Goal: Information Seeking & Learning: Learn about a topic

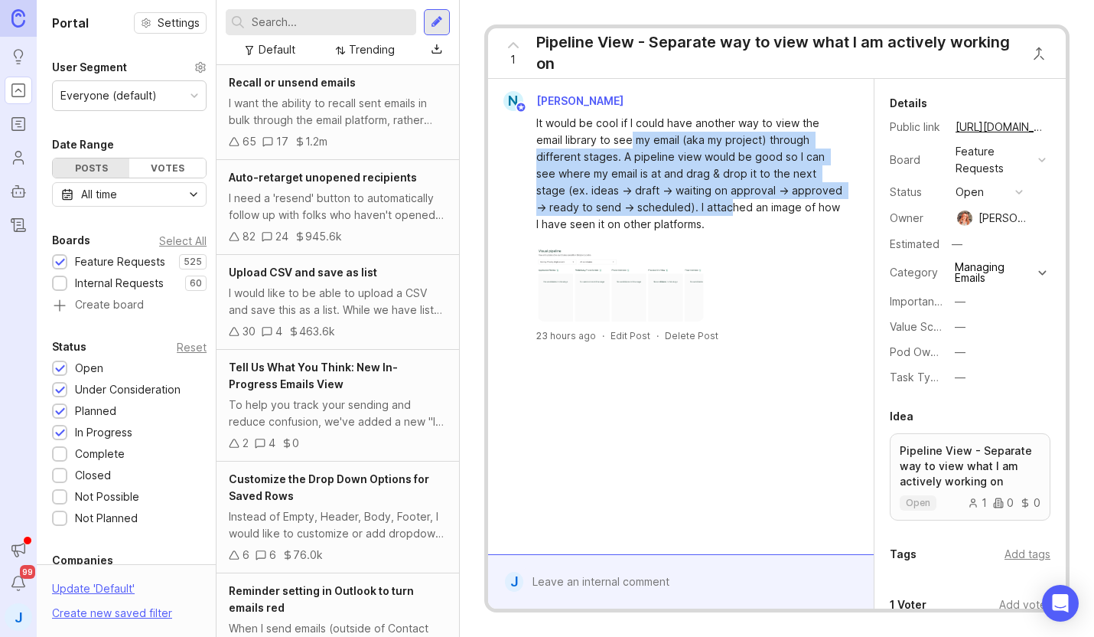
drag, startPoint x: 632, startPoint y: 136, endPoint x: 720, endPoint y: 204, distance: 110.8
click at [719, 202] on div "It would be cool if I could have another way to view the email library to see m…" at bounding box center [690, 174] width 307 height 118
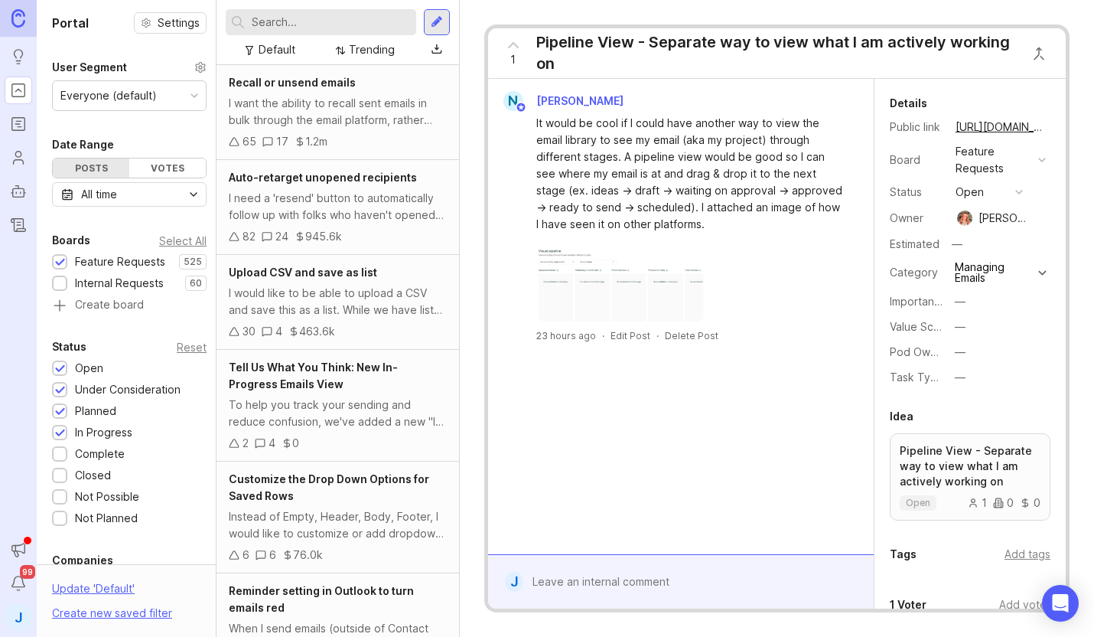
click at [720, 204] on div "It would be cool if I could have another way to view the email library to see m…" at bounding box center [690, 174] width 307 height 118
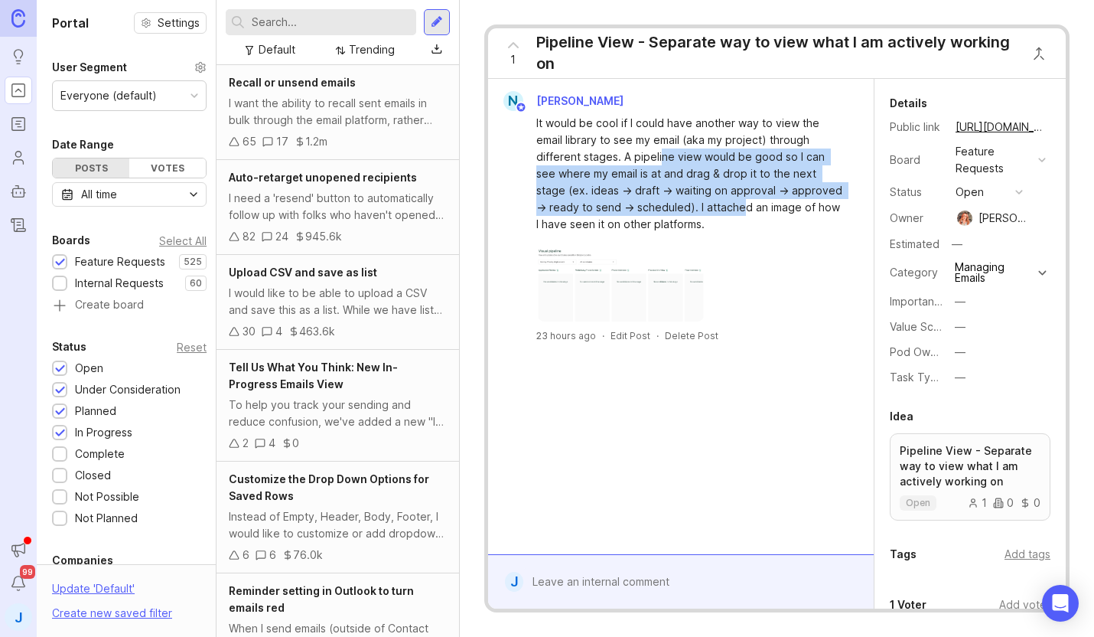
drag, startPoint x: 732, startPoint y: 214, endPoint x: 658, endPoint y: 147, distance: 99.7
click at [660, 148] on div "It would be cool if I could have another way to view the email library to see m…" at bounding box center [690, 174] width 307 height 118
click at [658, 147] on div "It would be cool if I could have another way to view the email library to see m…" at bounding box center [690, 174] width 307 height 118
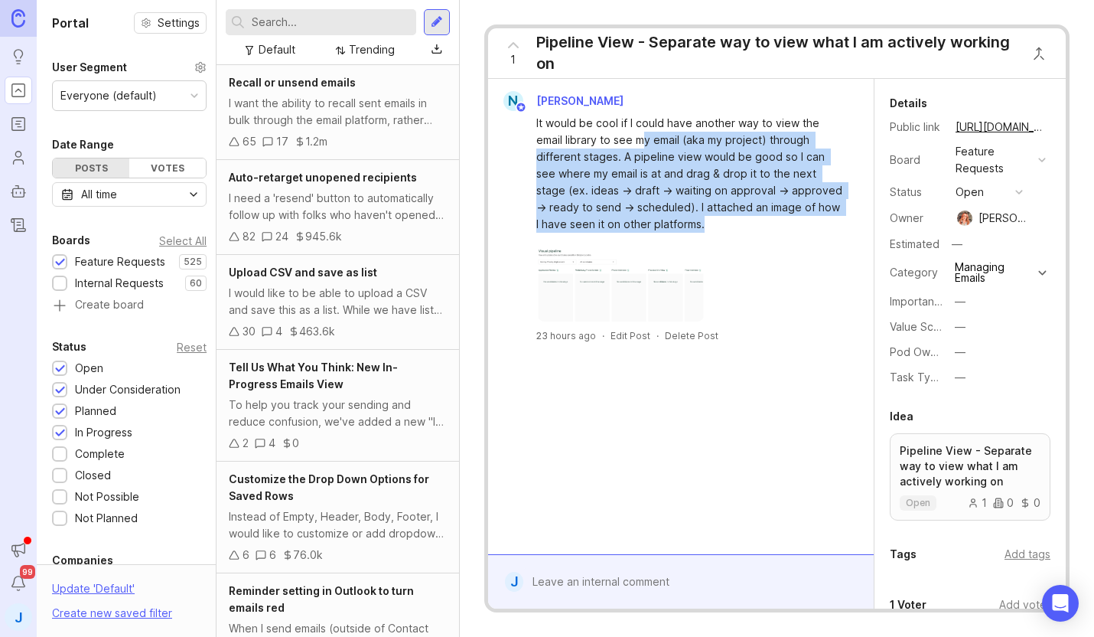
drag, startPoint x: 647, startPoint y: 144, endPoint x: 729, endPoint y: 227, distance: 117.4
click at [727, 227] on div "It would be cool if I could have another way to view the email library to see m…" at bounding box center [690, 174] width 307 height 118
click at [729, 227] on div "It would be cool if I could have another way to view the email library to see m…" at bounding box center [690, 174] width 307 height 118
drag, startPoint x: 740, startPoint y: 221, endPoint x: 641, endPoint y: 154, distance: 120.2
click at [641, 154] on div "It would be cool if I could have another way to view the email library to see m…" at bounding box center [690, 174] width 307 height 118
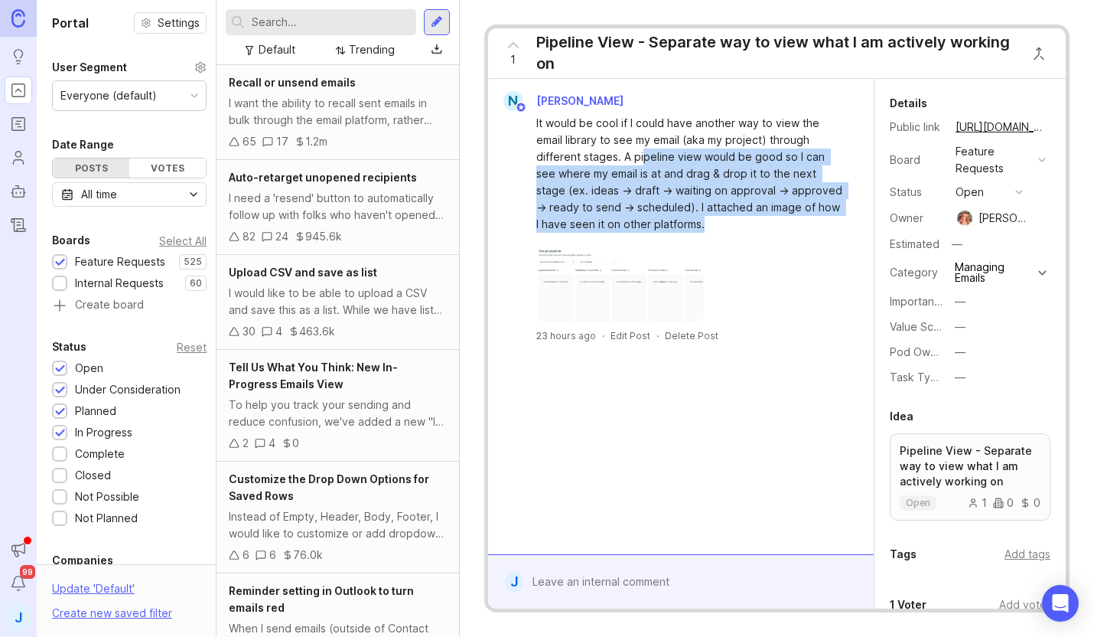
click at [641, 154] on div "It would be cool if I could have another way to view the email library to see m…" at bounding box center [690, 174] width 307 height 118
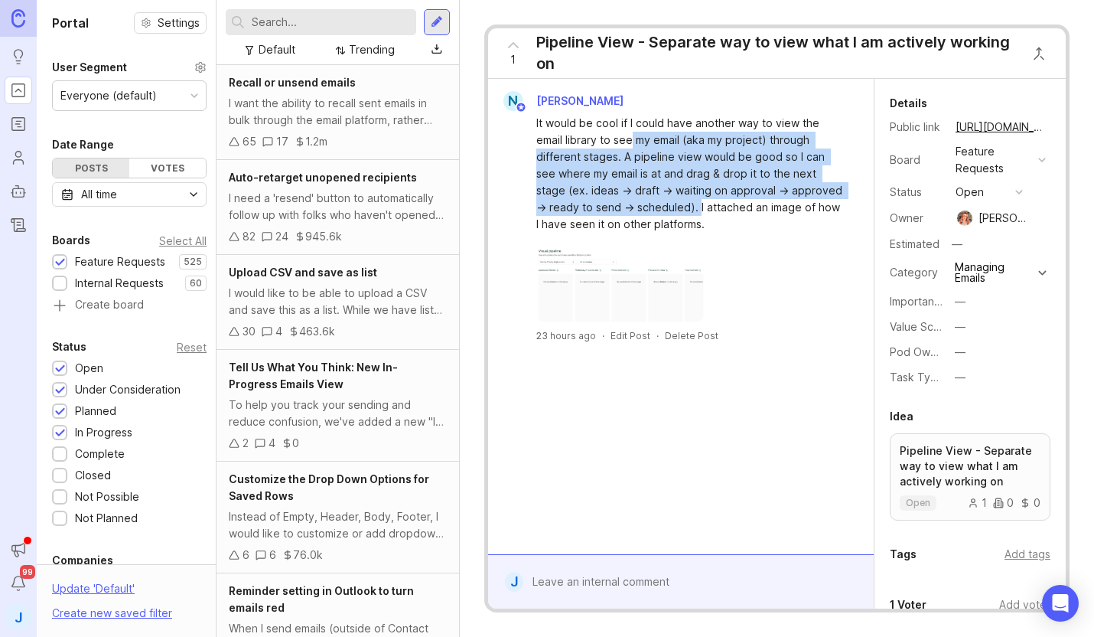
drag, startPoint x: 633, startPoint y: 146, endPoint x: 692, endPoint y: 204, distance: 82.8
click at [690, 204] on div "It would be cool if I could have another way to view the email library to see m…" at bounding box center [690, 174] width 307 height 118
click at [692, 204] on div "It would be cool if I could have another way to view the email library to see m…" at bounding box center [690, 174] width 307 height 118
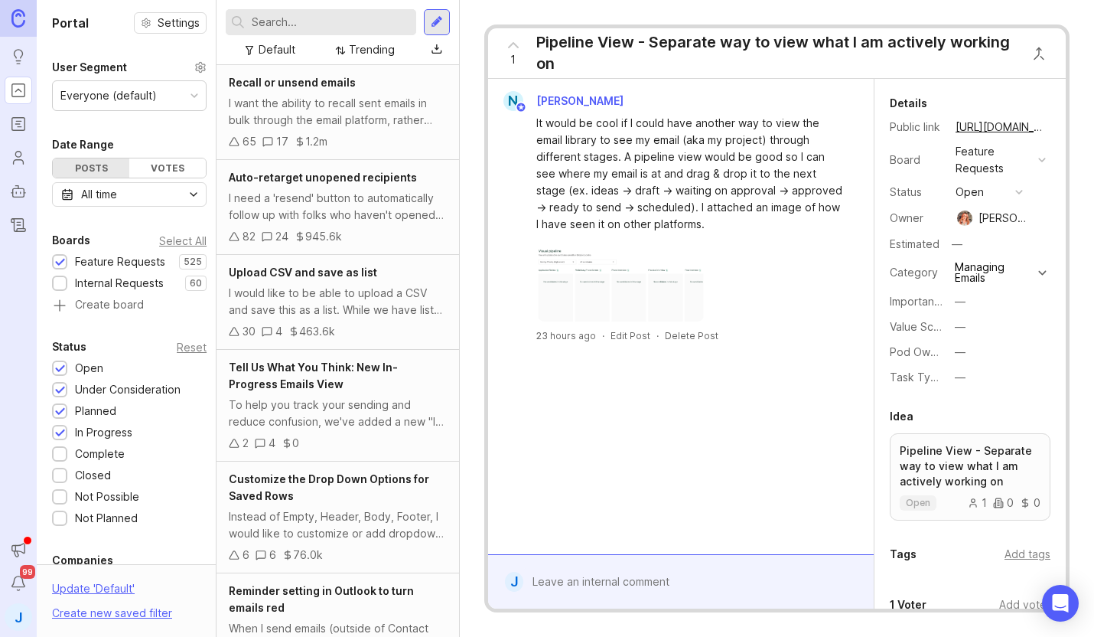
click at [595, 296] on img at bounding box center [621, 283] width 169 height 77
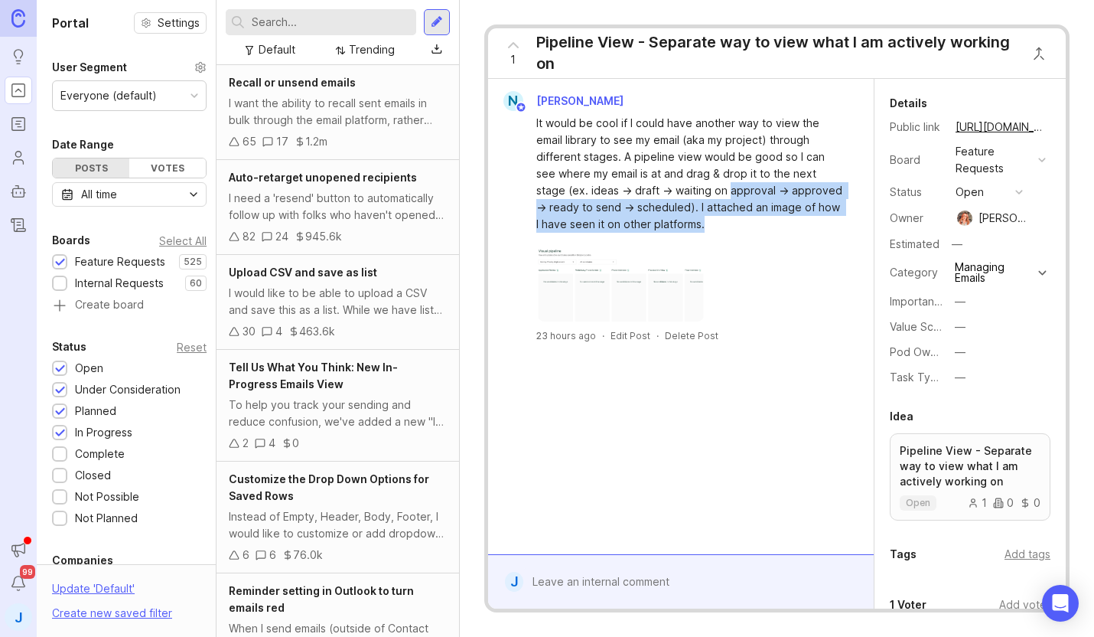
drag, startPoint x: 741, startPoint y: 217, endPoint x: 674, endPoint y: 165, distance: 85.0
click at [674, 165] on div "It would be cool if I could have another way to view the email library to see m…" at bounding box center [690, 174] width 307 height 118
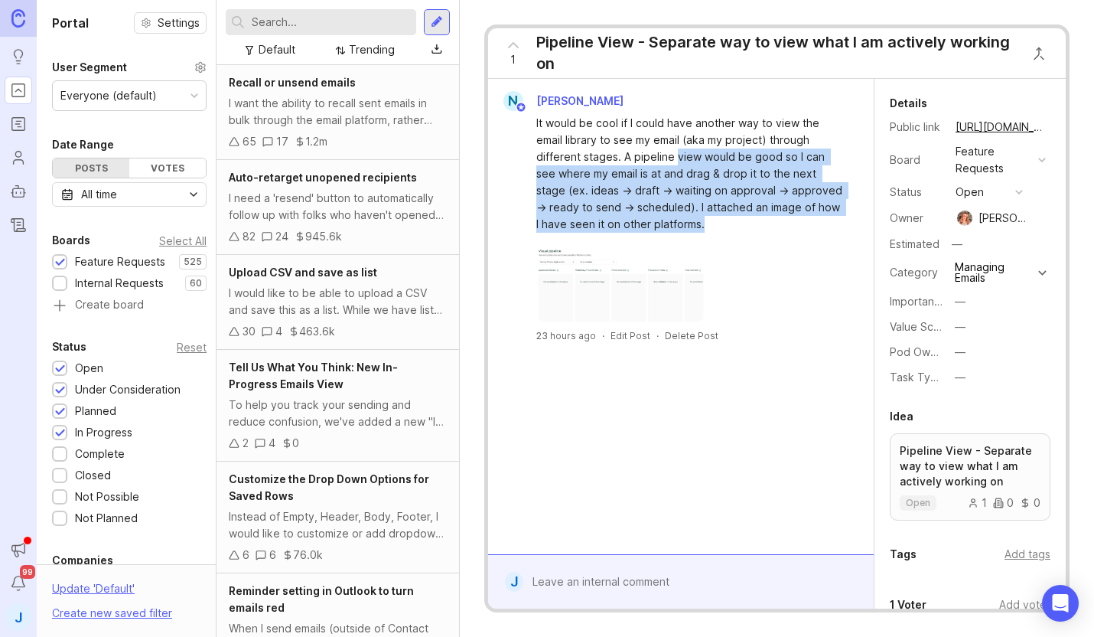
click at [674, 165] on div "It would be cool if I could have another way to view the email library to see m…" at bounding box center [690, 174] width 307 height 118
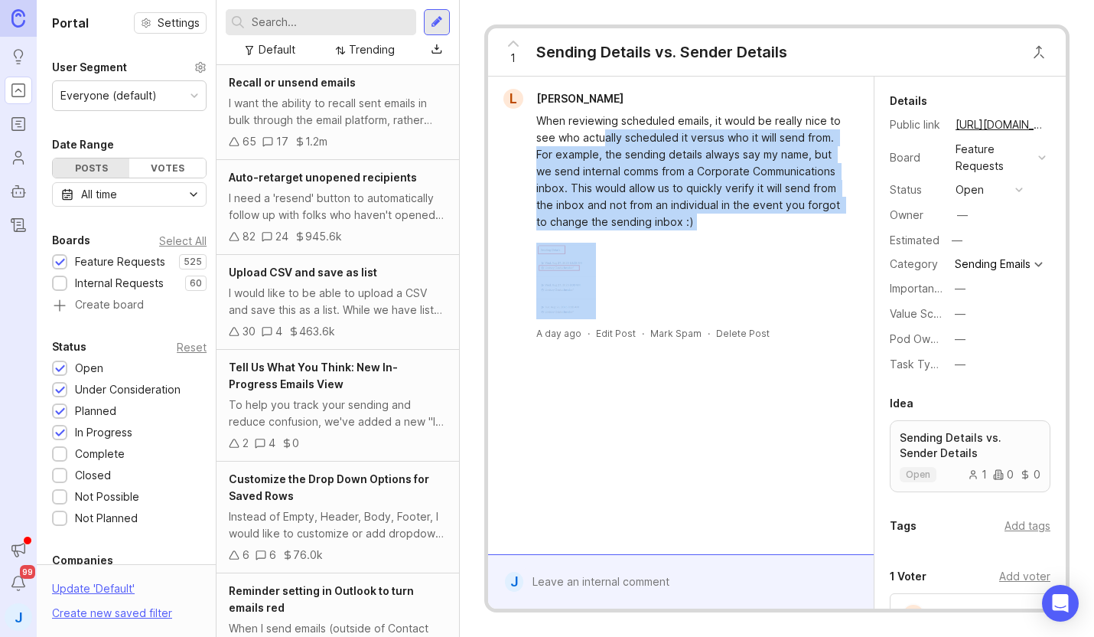
drag, startPoint x: 602, startPoint y: 138, endPoint x: 714, endPoint y: 256, distance: 162.4
click at [714, 256] on div "When reviewing scheduled emails, it would be really nice to see who actually sc…" at bounding box center [681, 214] width 374 height 210
click at [714, 256] on div at bounding box center [690, 281] width 307 height 77
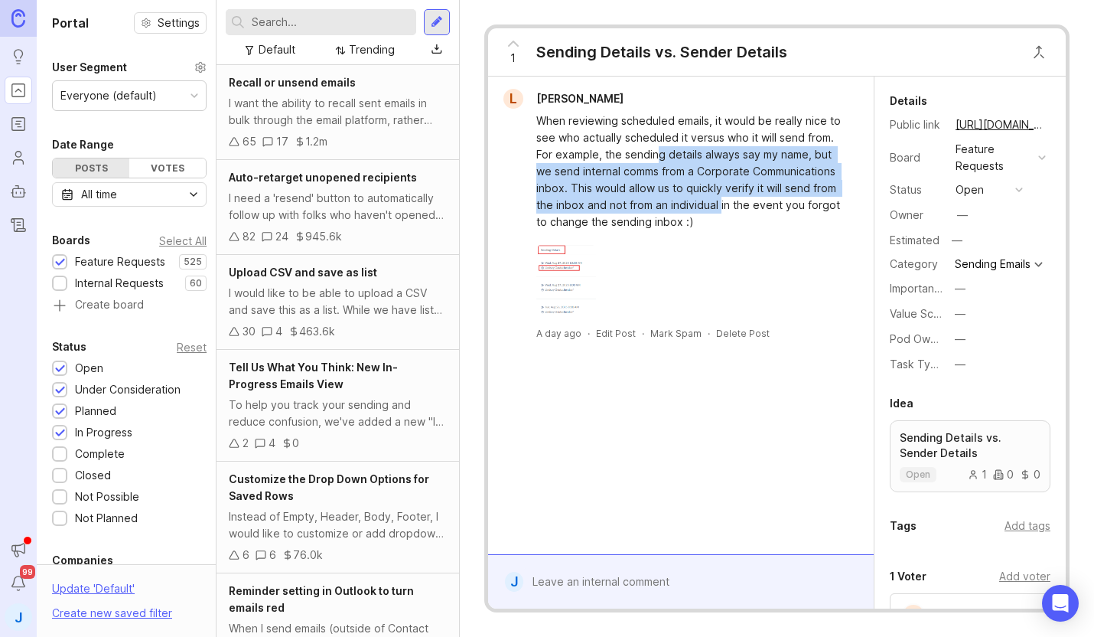
drag, startPoint x: 719, startPoint y: 210, endPoint x: 649, endPoint y: 139, distance: 99.6
click at [649, 139] on div "When reviewing scheduled emails, it would be really nice to see who actually sc…" at bounding box center [690, 172] width 307 height 118
click at [649, 140] on div "When reviewing scheduled emails, it would be really nice to see who actually sc…" at bounding box center [690, 172] width 307 height 118
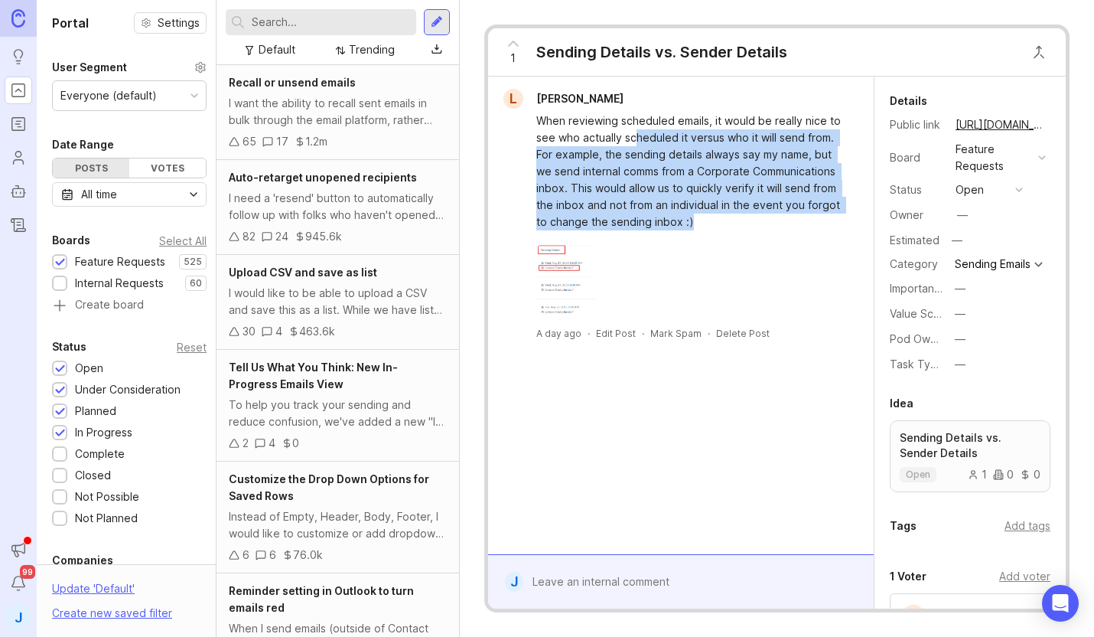
drag, startPoint x: 638, startPoint y: 139, endPoint x: 737, endPoint y: 230, distance: 134.9
click at [737, 230] on div "When reviewing scheduled emails, it would be really nice to see who actually sc…" at bounding box center [690, 172] width 307 height 118
